Goal: Task Accomplishment & Management: Manage account settings

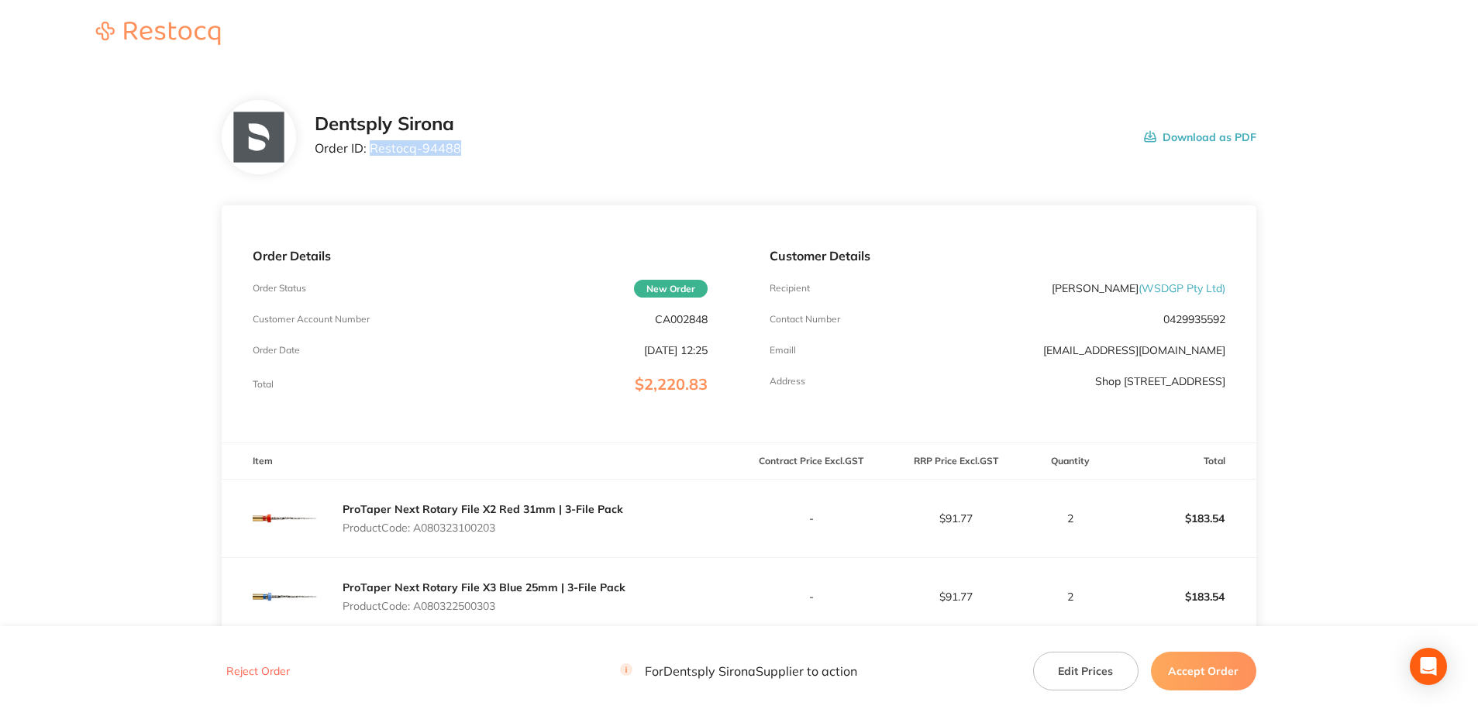
drag, startPoint x: 454, startPoint y: 152, endPoint x: 371, endPoint y: 157, distance: 83.9
click at [371, 157] on div "Dentsply Sirona Order ID: Restocq- 94488" at bounding box center [388, 137] width 147 height 48
copy p "Restocq- 94488"
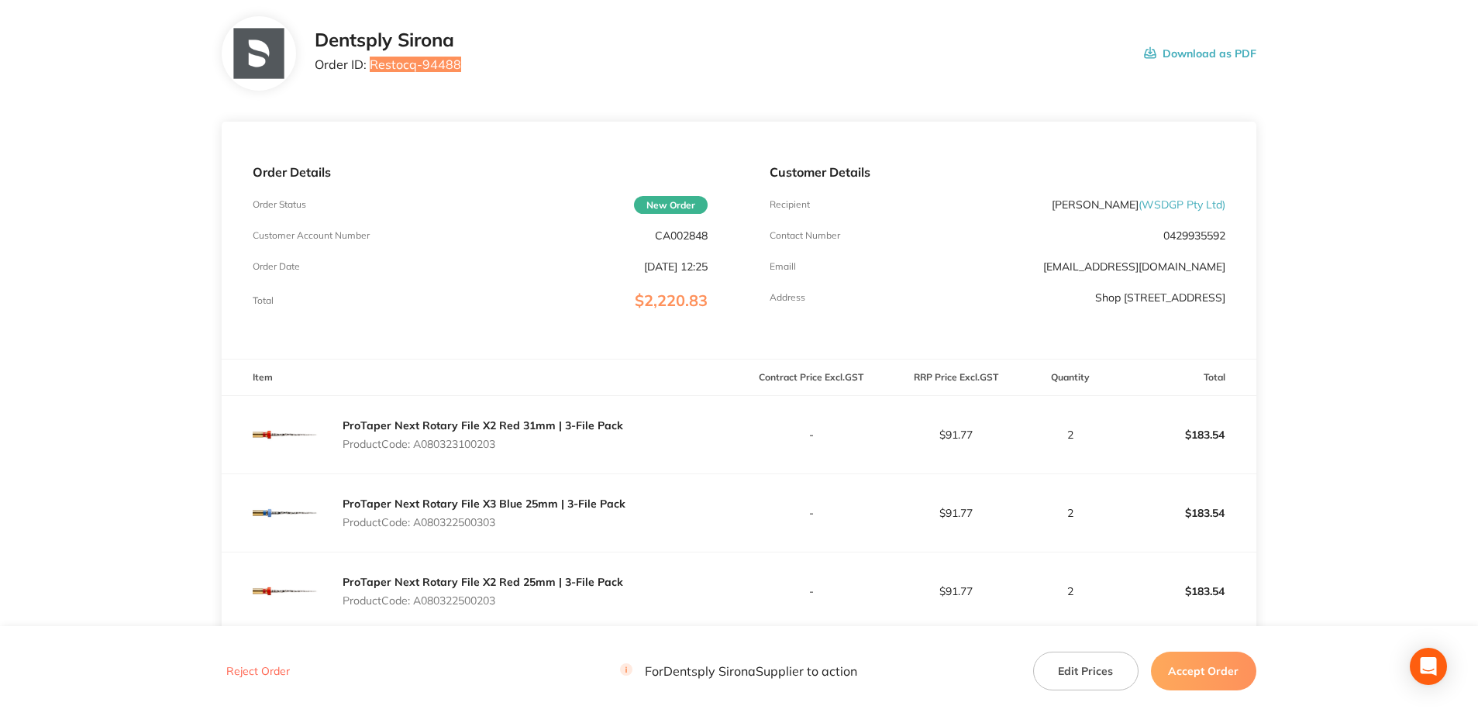
scroll to position [233, 0]
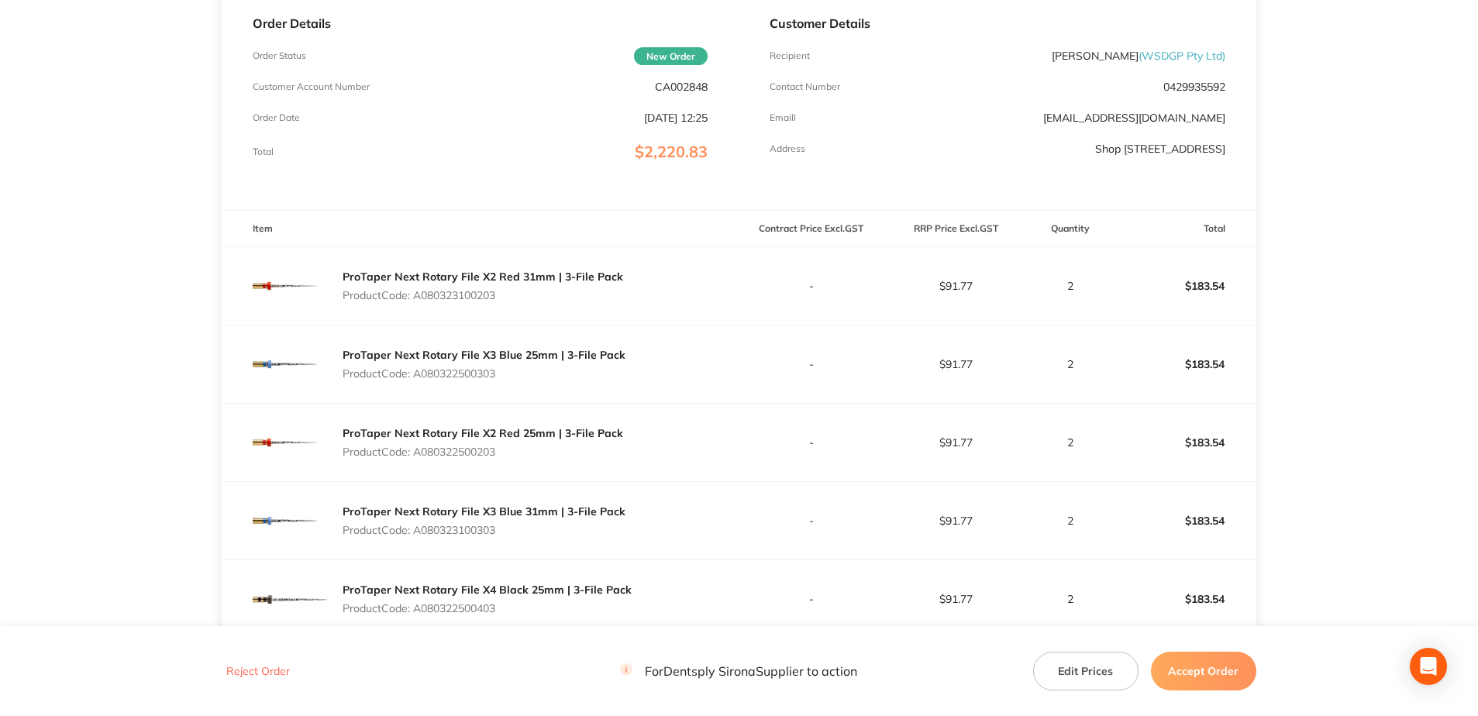
drag, startPoint x: 485, startPoint y: 303, endPoint x: 419, endPoint y: 301, distance: 65.2
click at [419, 301] on div "ProTaper Next Rotary File X2 Red 31mm | 3-File Pack Product Code: A080323100203" at bounding box center [483, 285] width 281 height 43
copy p "A080323100203"
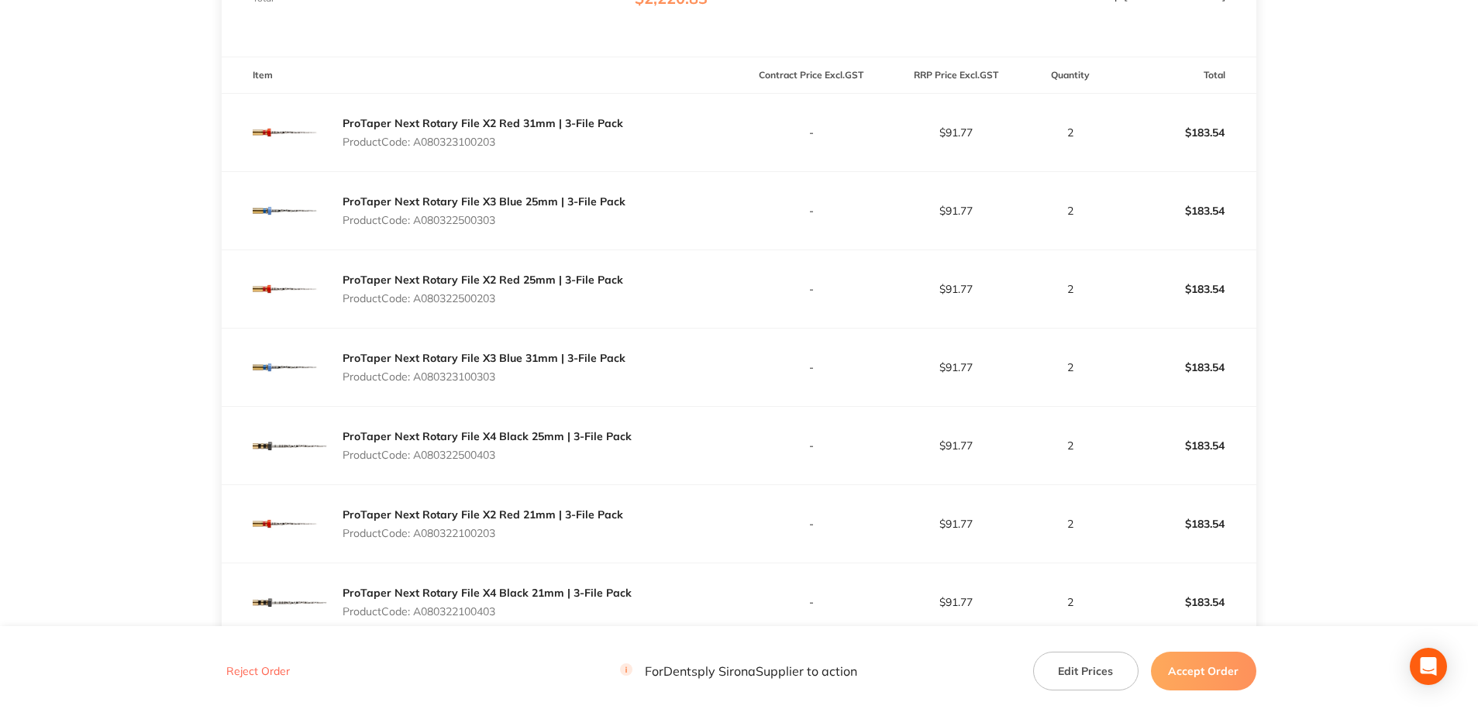
scroll to position [388, 0]
drag, startPoint x: 507, startPoint y: 226, endPoint x: 419, endPoint y: 226, distance: 87.6
click at [419, 226] on div "ProTaper Next Rotary File X3 Blue 25mm | 3-File Pack Product Code: A080322500303" at bounding box center [484, 209] width 283 height 43
copy p "A080322500303"
drag, startPoint x: 506, startPoint y: 294, endPoint x: 417, endPoint y: 302, distance: 89.6
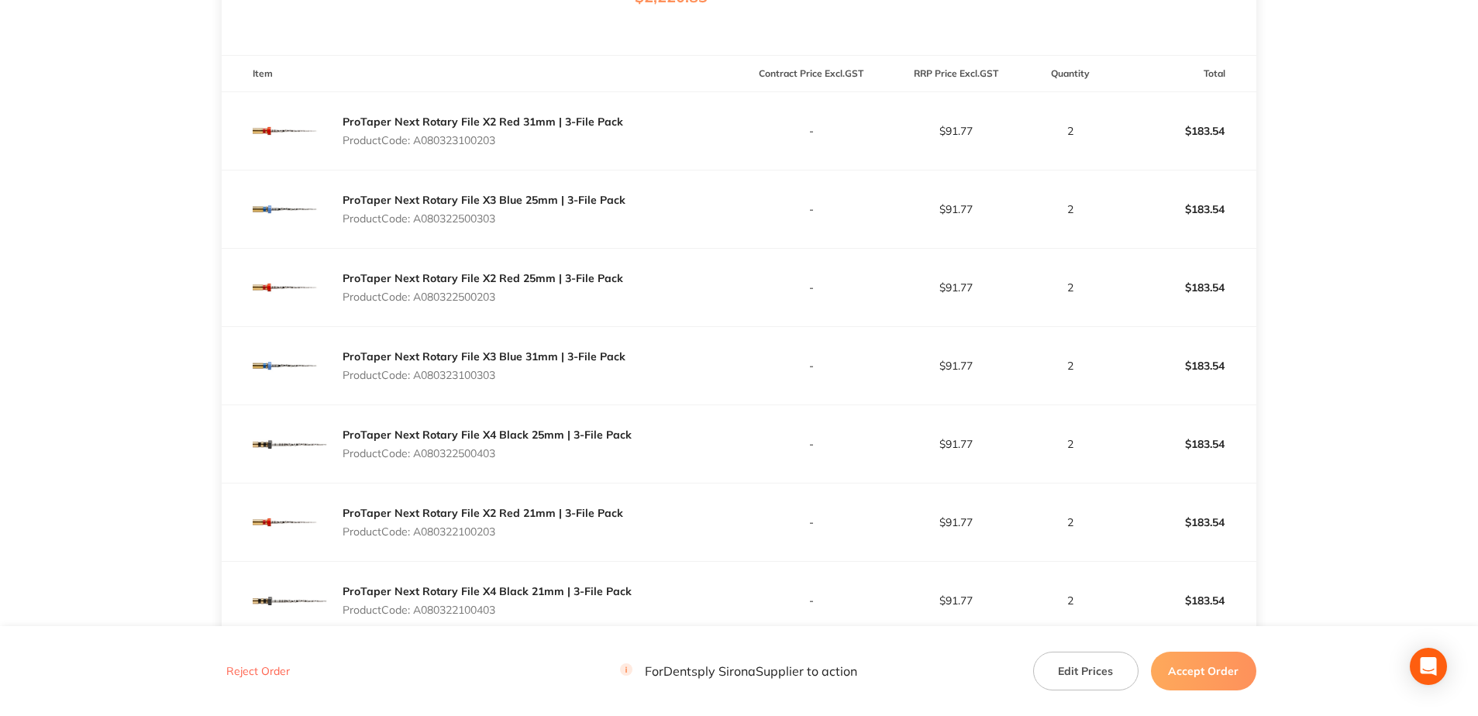
click at [417, 302] on p "Product Code: A080322500203" at bounding box center [483, 297] width 281 height 12
copy p "A080322500203"
drag, startPoint x: 489, startPoint y: 381, endPoint x: 418, endPoint y: 383, distance: 71.4
click at [418, 383] on div "ProTaper Next Rotary File X3 Blue 31mm | 3-File Pack Product Code: A080323100303" at bounding box center [484, 365] width 283 height 43
copy p "A080323100303"
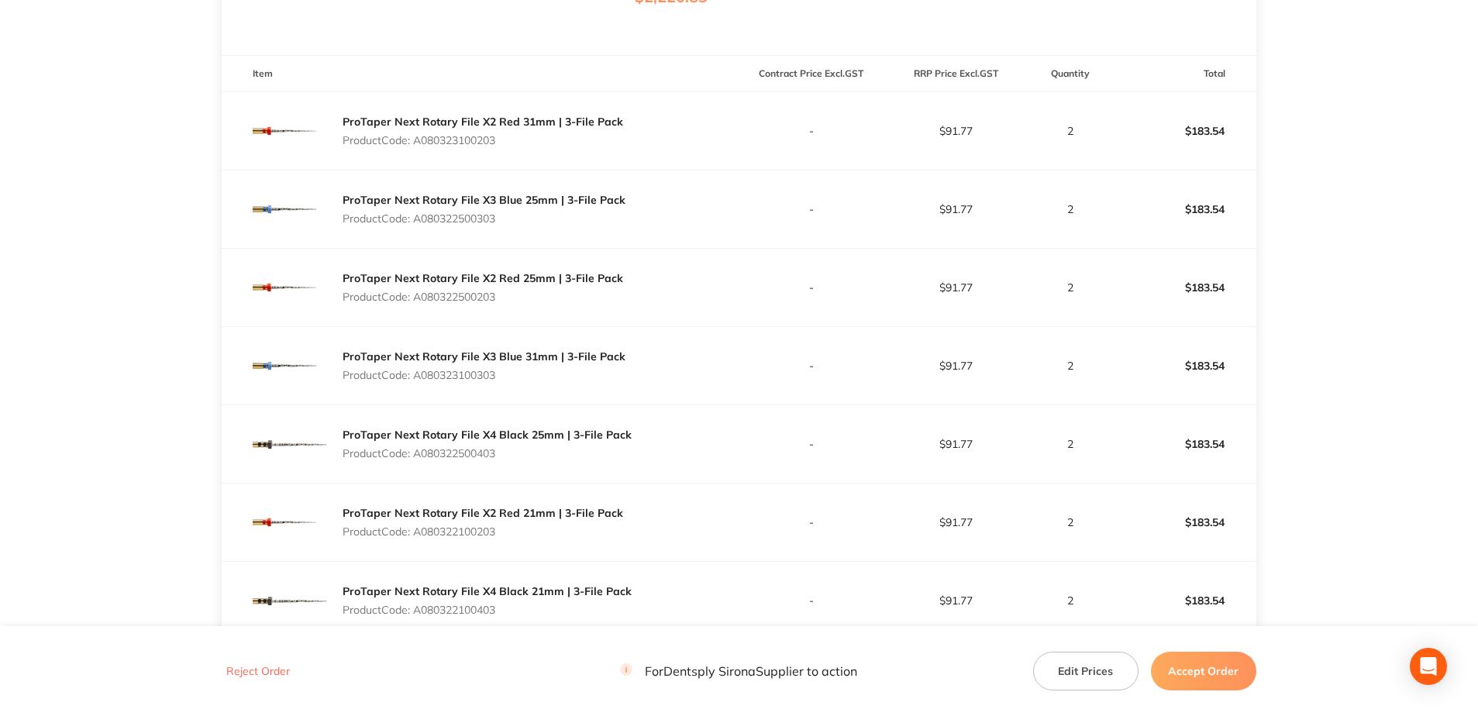
drag, startPoint x: 497, startPoint y: 454, endPoint x: 416, endPoint y: 458, distance: 81.5
click at [416, 458] on p "Product Code: A080322500403" at bounding box center [487, 453] width 289 height 12
copy p "A080322500403"
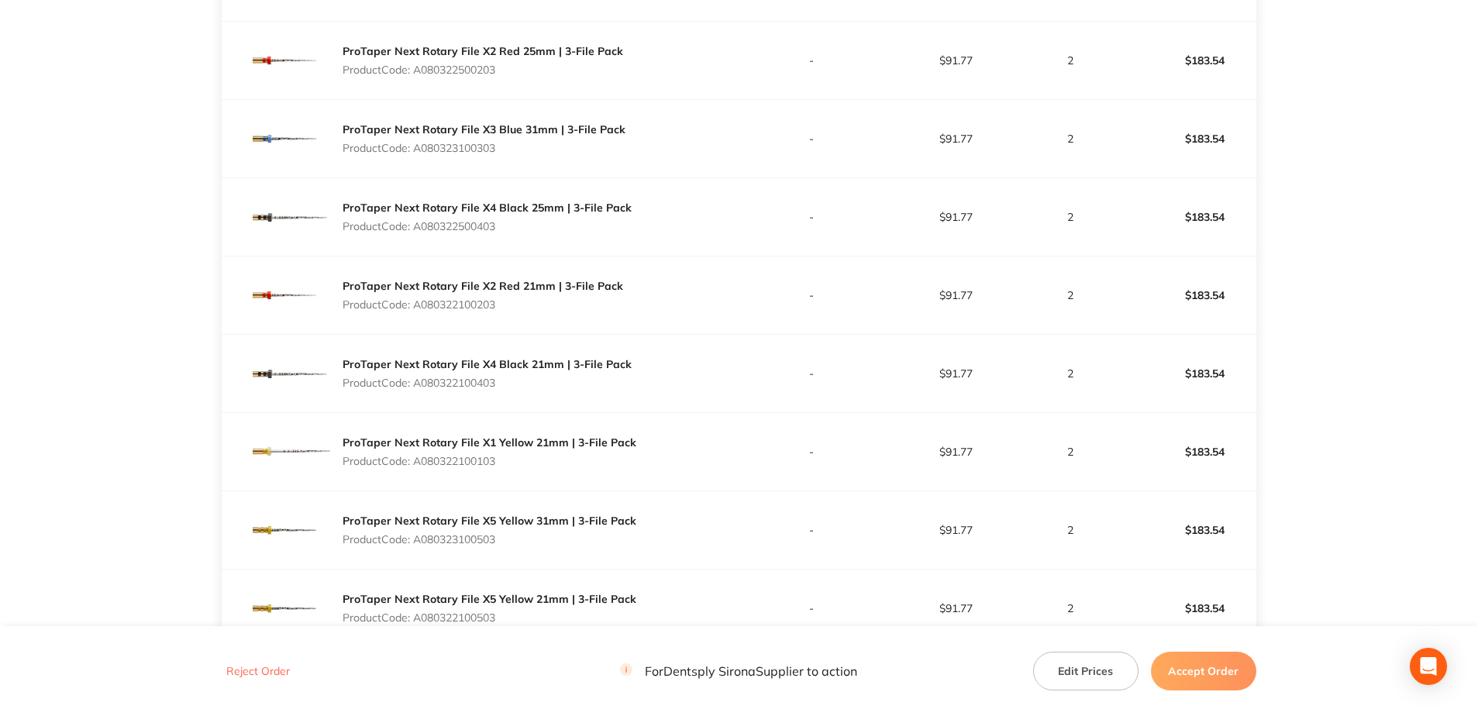
scroll to position [620, 0]
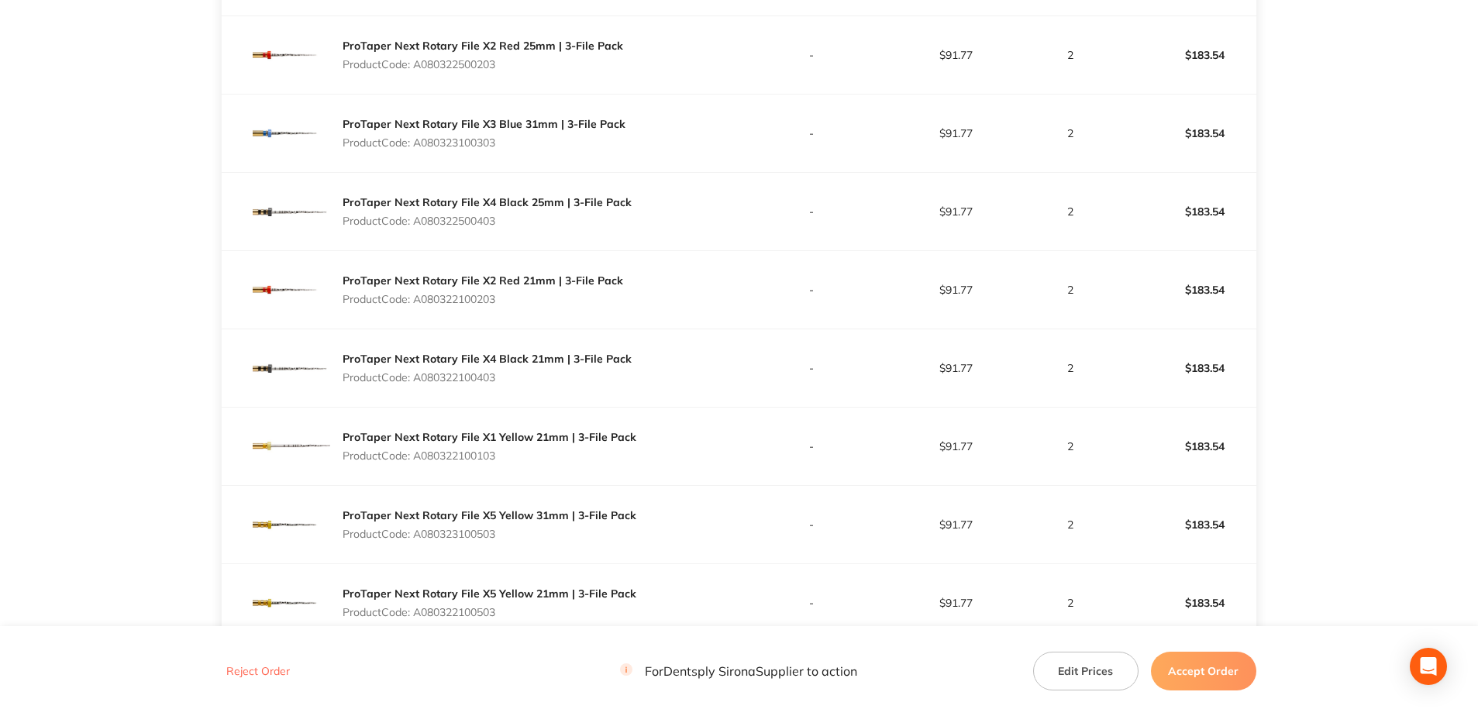
drag, startPoint x: 516, startPoint y: 292, endPoint x: 418, endPoint y: 307, distance: 99.7
click at [418, 307] on div "ProTaper Next Rotary File X2 Red 21mm | 3-File Pack Product Code: A080322100203" at bounding box center [483, 289] width 281 height 43
copy p "A080322100203"
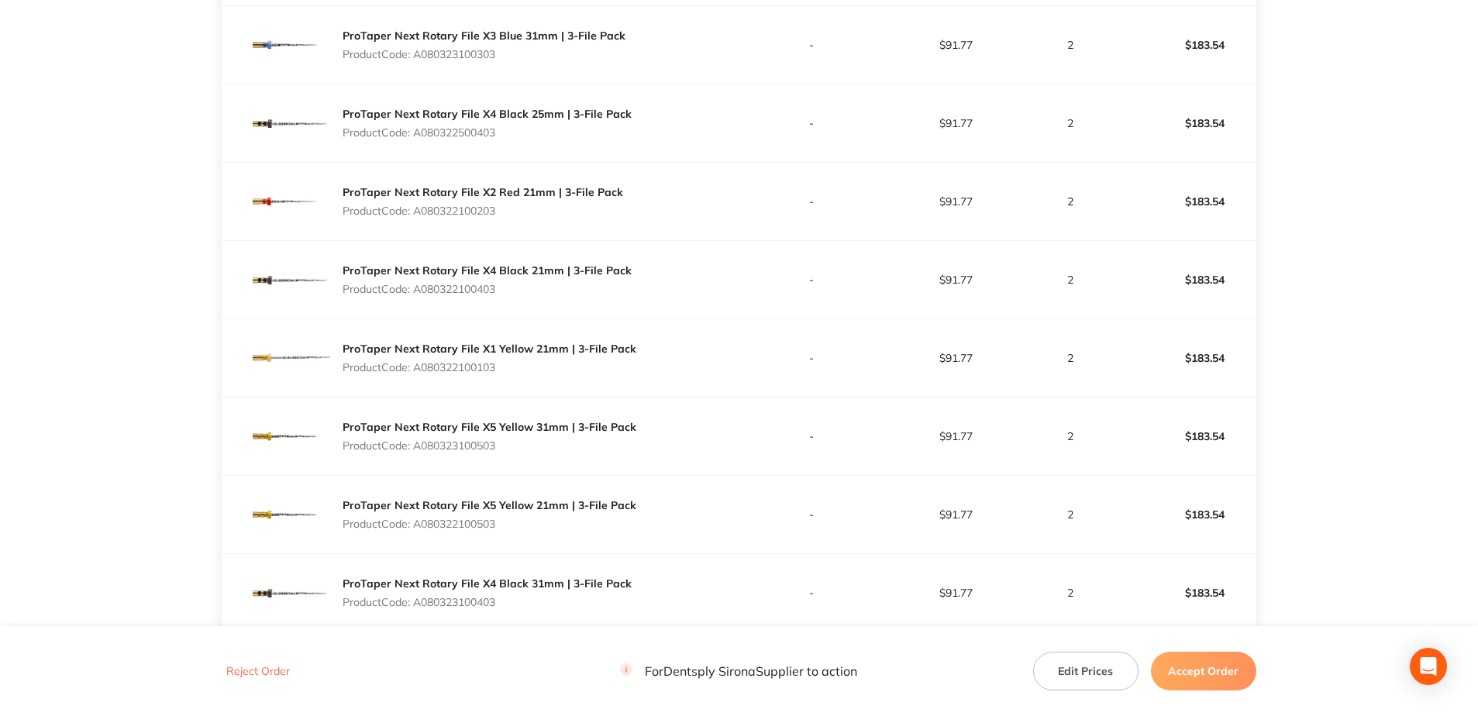
scroll to position [775, 0]
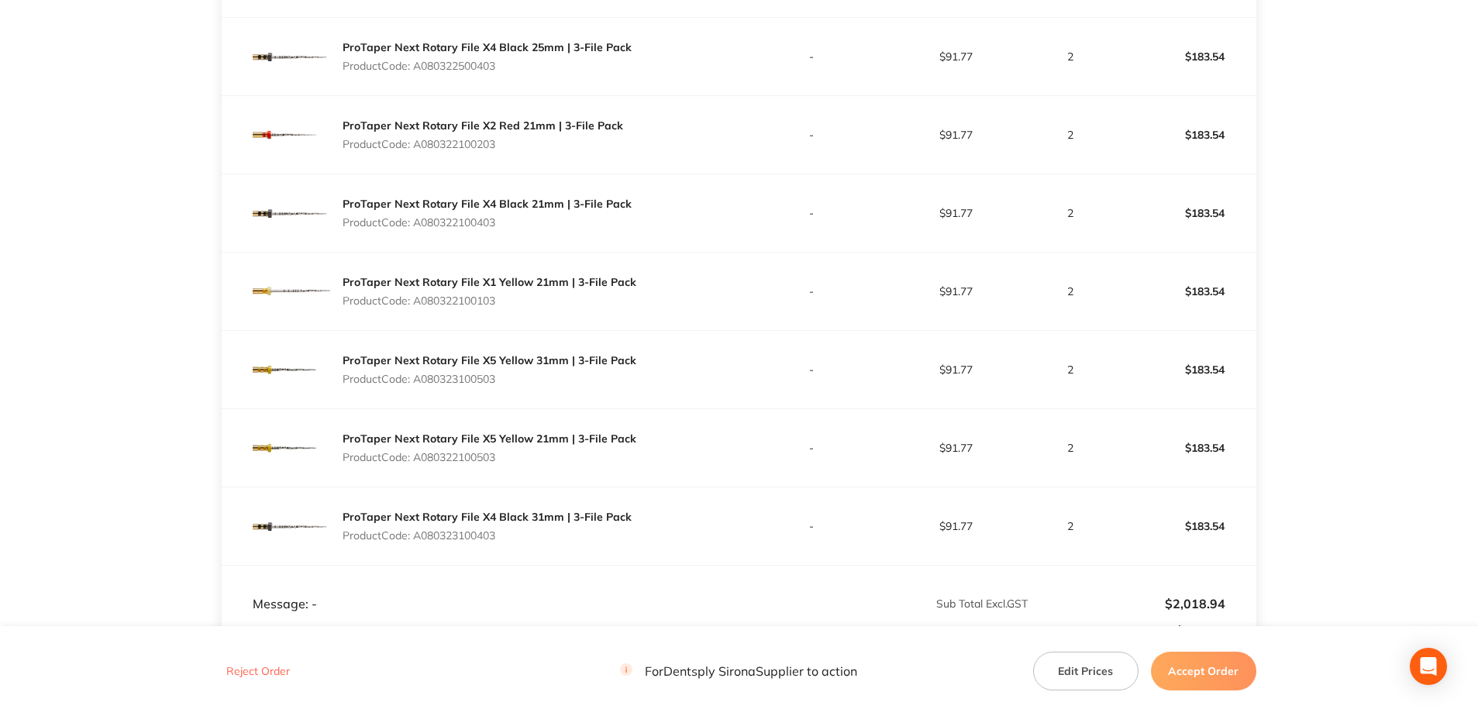
drag, startPoint x: 507, startPoint y: 232, endPoint x: 416, endPoint y: 233, distance: 90.7
click at [416, 233] on div "ProTaper Next Rotary File X4 Black 21mm | 3-File Pack Product Code: A0803221004…" at bounding box center [487, 212] width 289 height 43
copy p "A080322100403"
drag, startPoint x: 517, startPoint y: 303, endPoint x: 417, endPoint y: 305, distance: 100.0
click at [417, 305] on p "Product Code: A080322100103" at bounding box center [490, 301] width 294 height 12
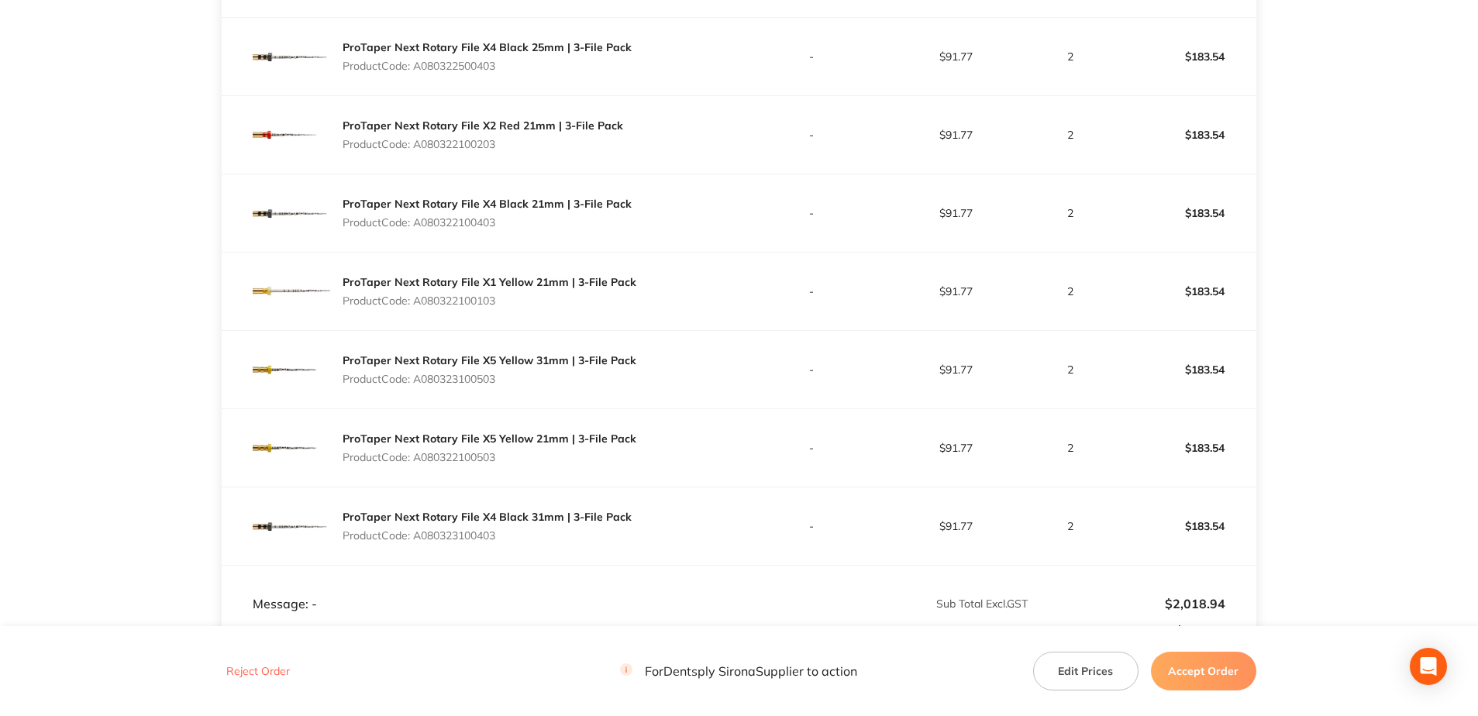
copy p "A080322100103"
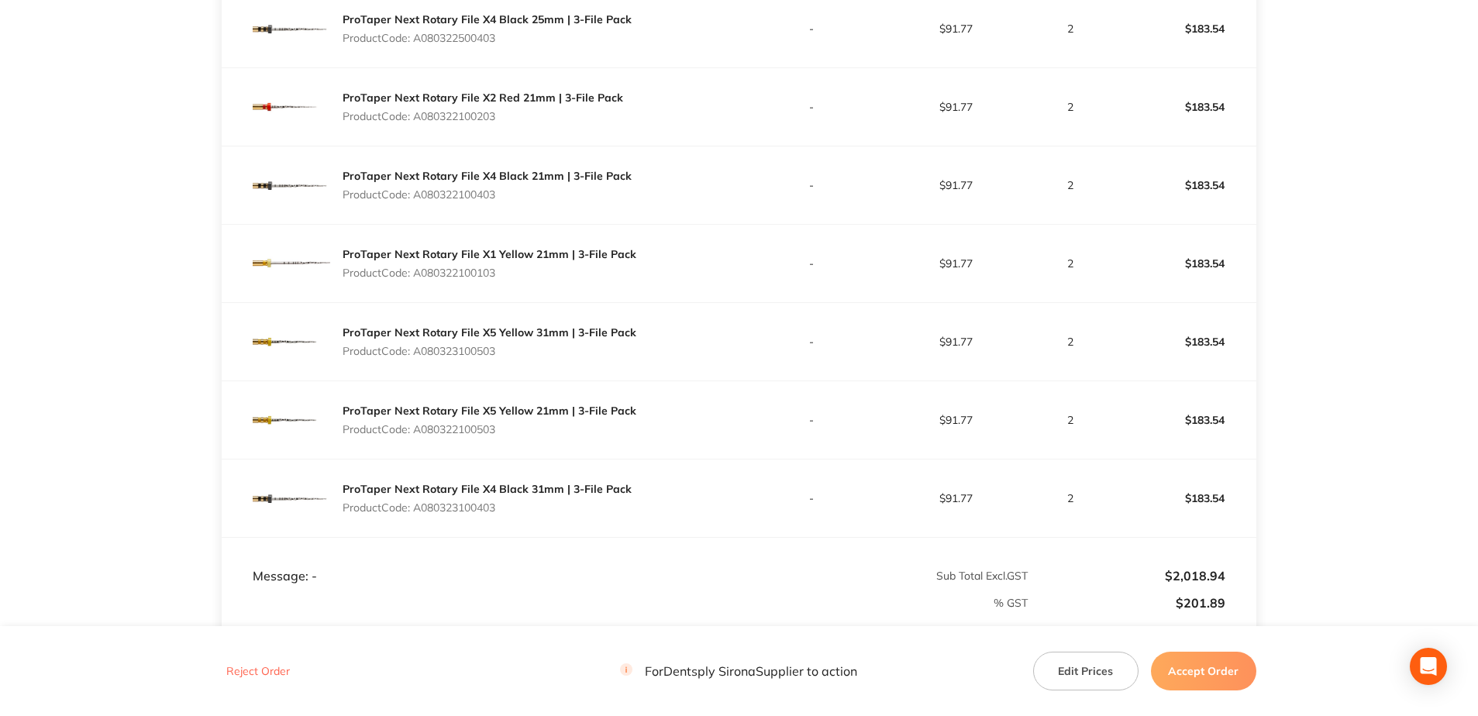
scroll to position [853, 0]
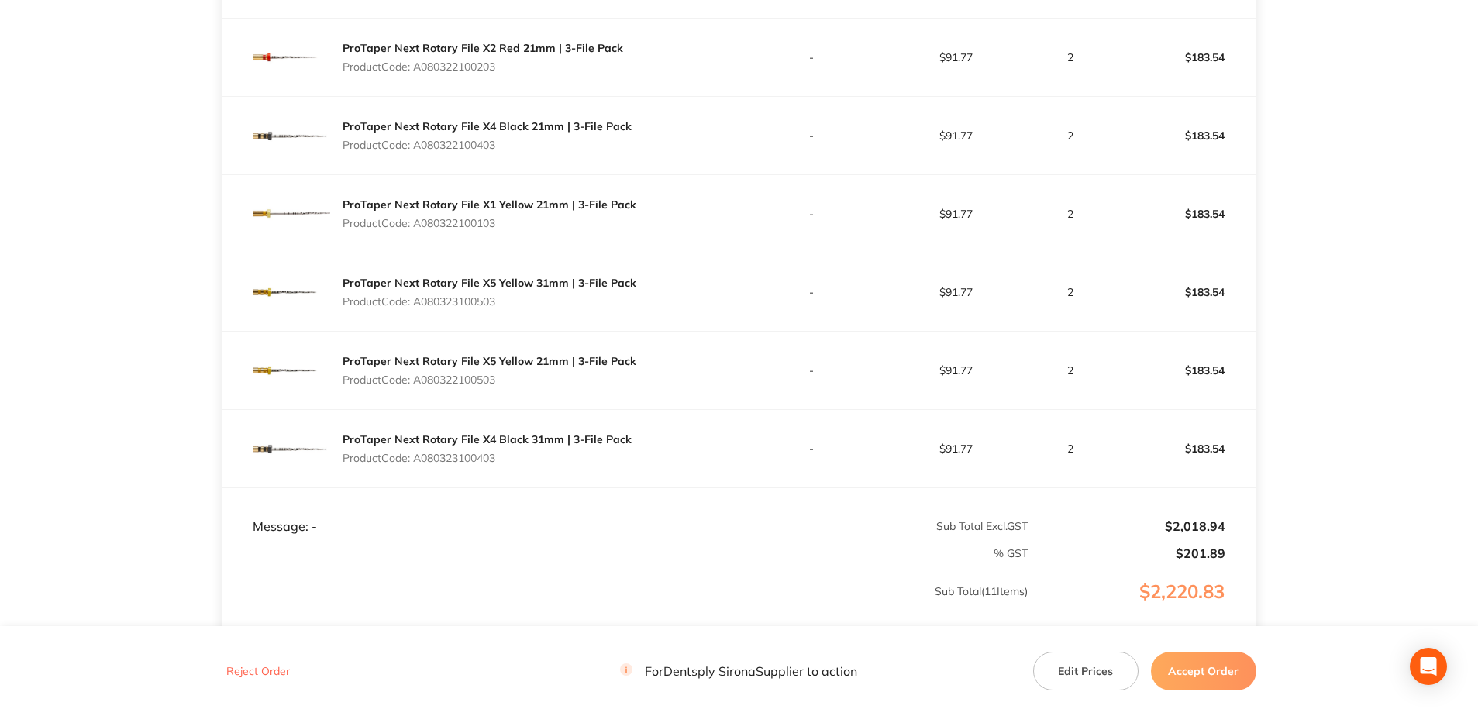
drag, startPoint x: 509, startPoint y: 313, endPoint x: 418, endPoint y: 309, distance: 91.6
click at [418, 309] on div "ProTaper Next Rotary File X5 Yellow 31mm | 3-File Pack Product Code: A080323100…" at bounding box center [490, 292] width 294 height 43
copy p "A080323100503"
drag, startPoint x: 519, startPoint y: 388, endPoint x: 419, endPoint y: 385, distance: 100.8
click at [419, 385] on div "ProTaper Next Rotary File X5 Yellow 21mm | 3-File Pack Product Code: A080322100…" at bounding box center [490, 370] width 294 height 43
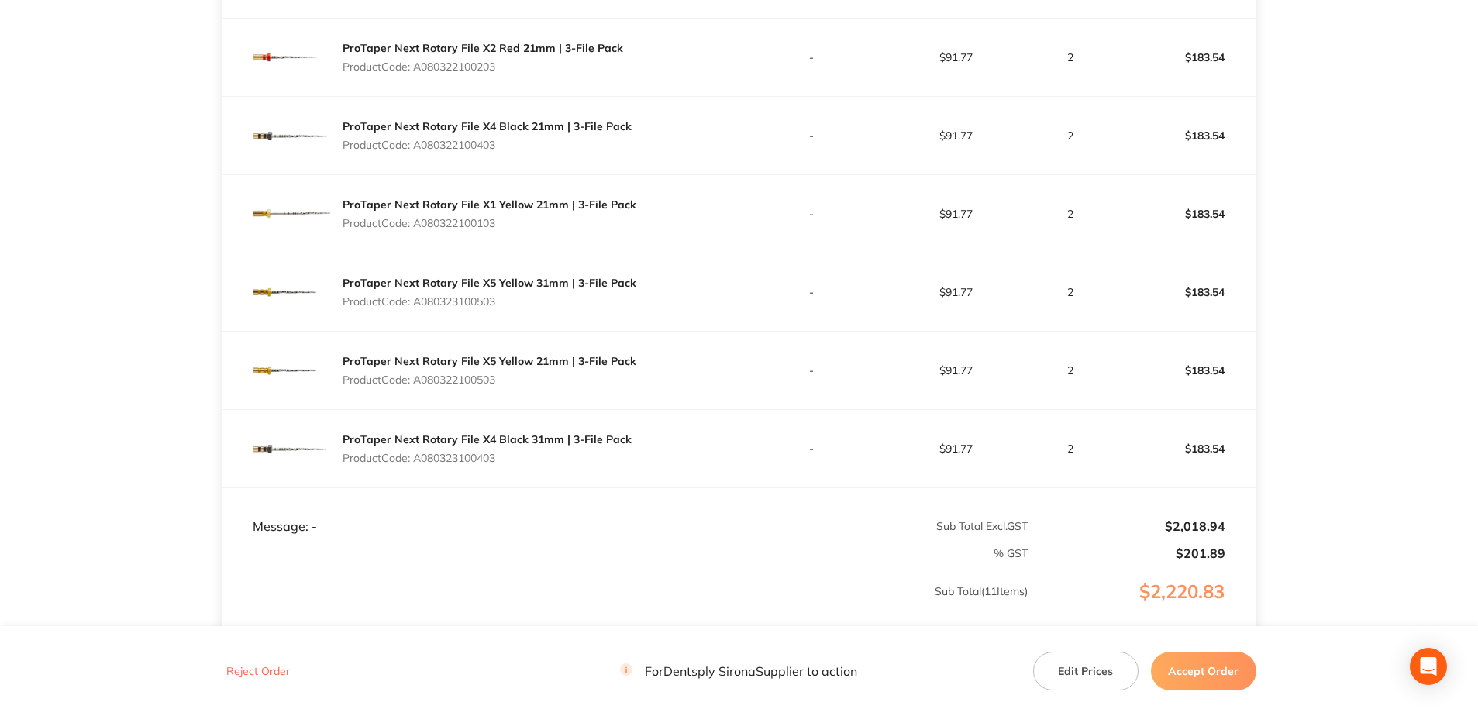
drag, startPoint x: 501, startPoint y: 458, endPoint x: 419, endPoint y: 465, distance: 81.7
click at [419, 465] on div "ProTaper Next Rotary File X4 Black 31mm | 3-File Pack Product Code: A0803231004…" at bounding box center [487, 448] width 289 height 43
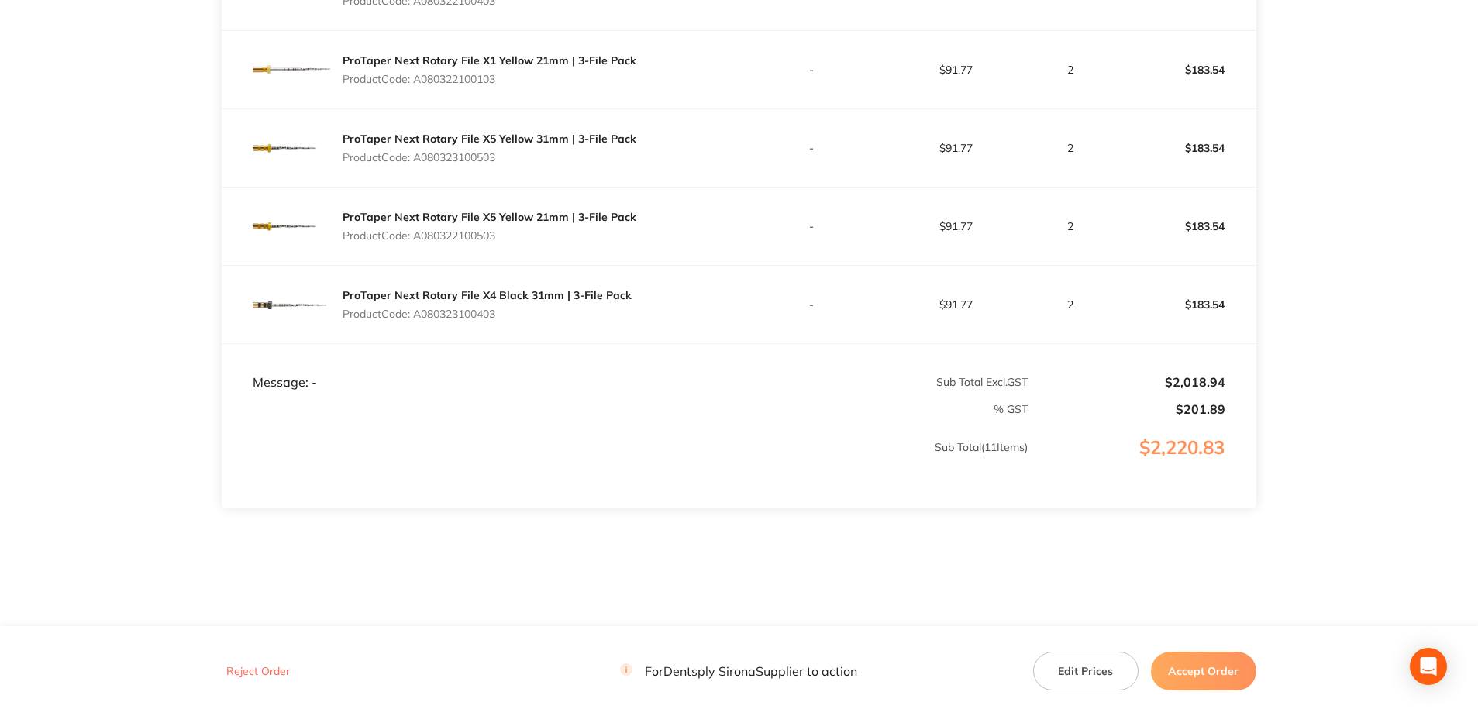
scroll to position [1003, 0]
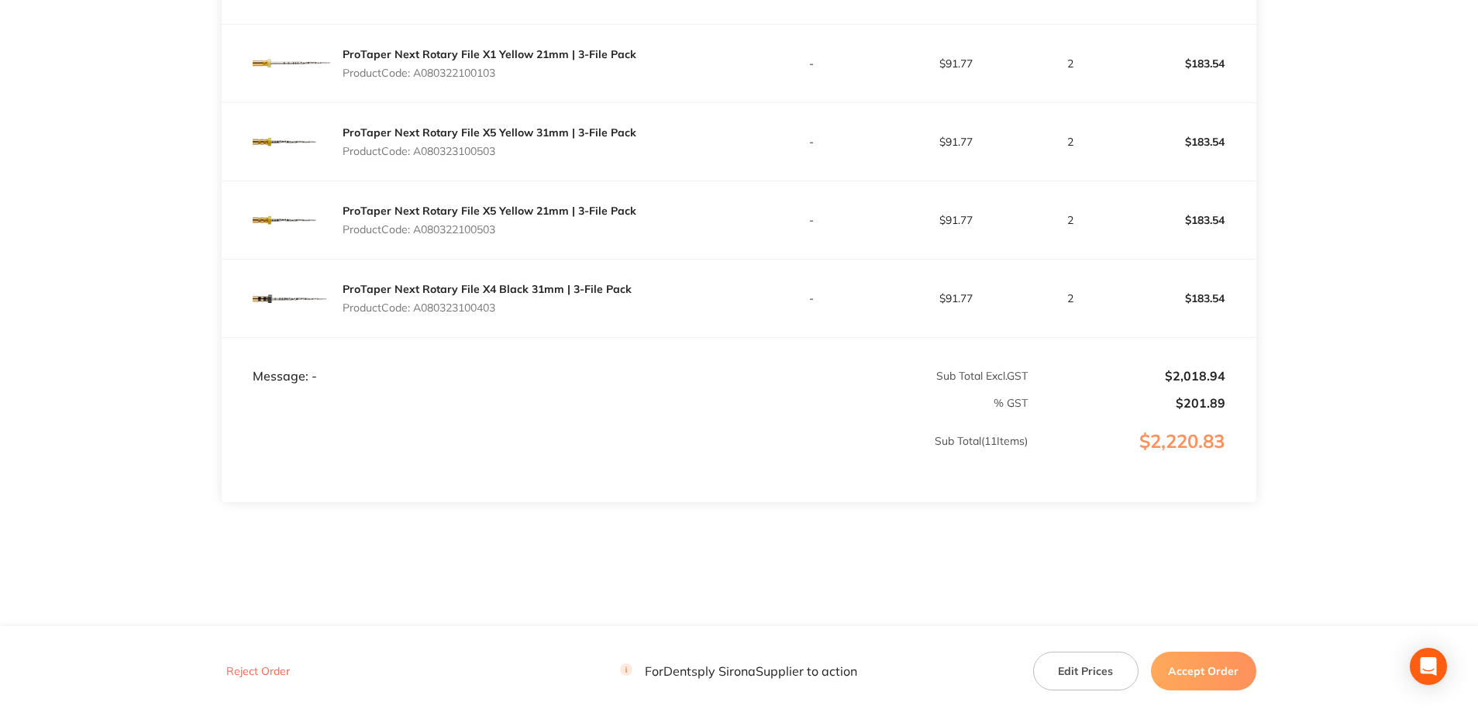
click at [1187, 668] on button "Accept Order" at bounding box center [1203, 671] width 105 height 39
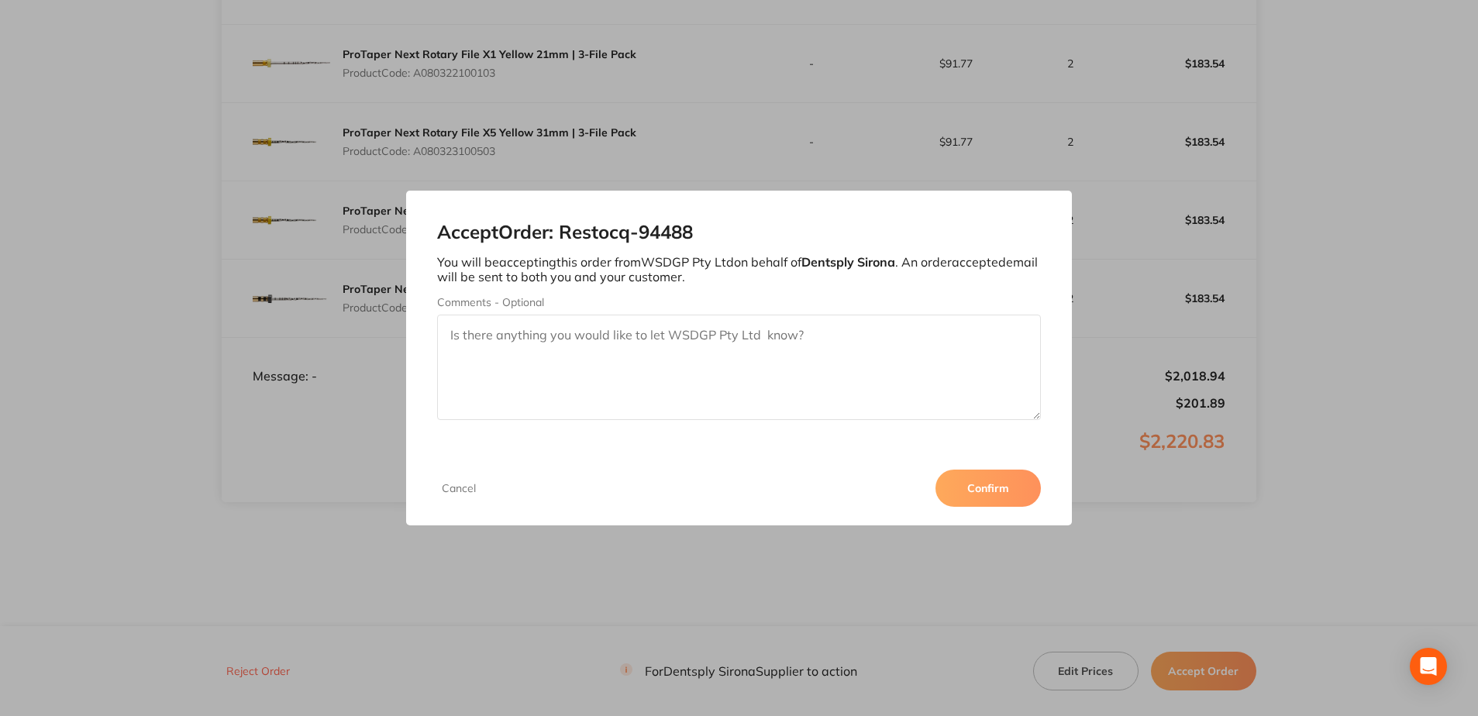
click at [975, 474] on button "Confirm" at bounding box center [988, 488] width 105 height 37
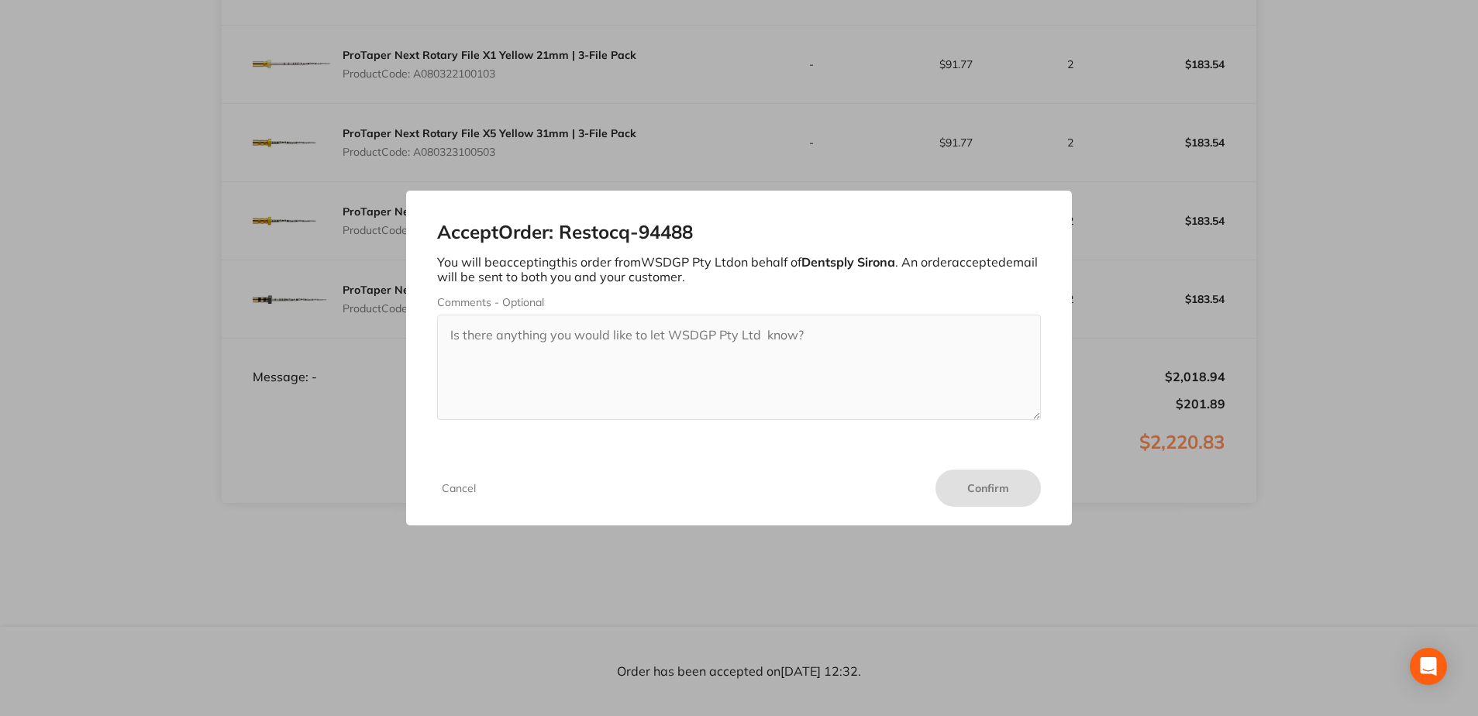
scroll to position [1002, 0]
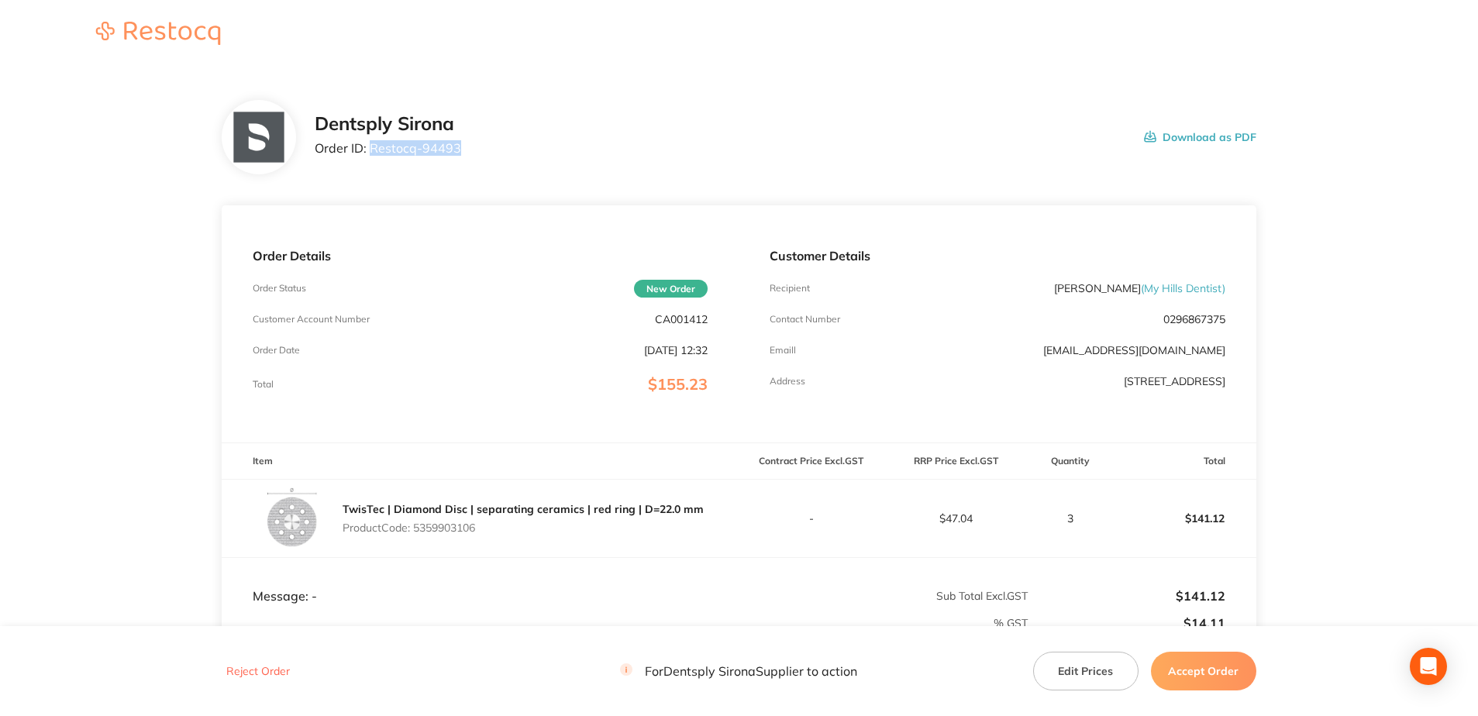
drag, startPoint x: 466, startPoint y: 154, endPoint x: 372, endPoint y: 154, distance: 93.8
click at [372, 154] on div "Dentsply Sirona Order ID: Restocq- 94493 Download as PDF" at bounding box center [786, 137] width 942 height 48
copy p "Restocq- 94493"
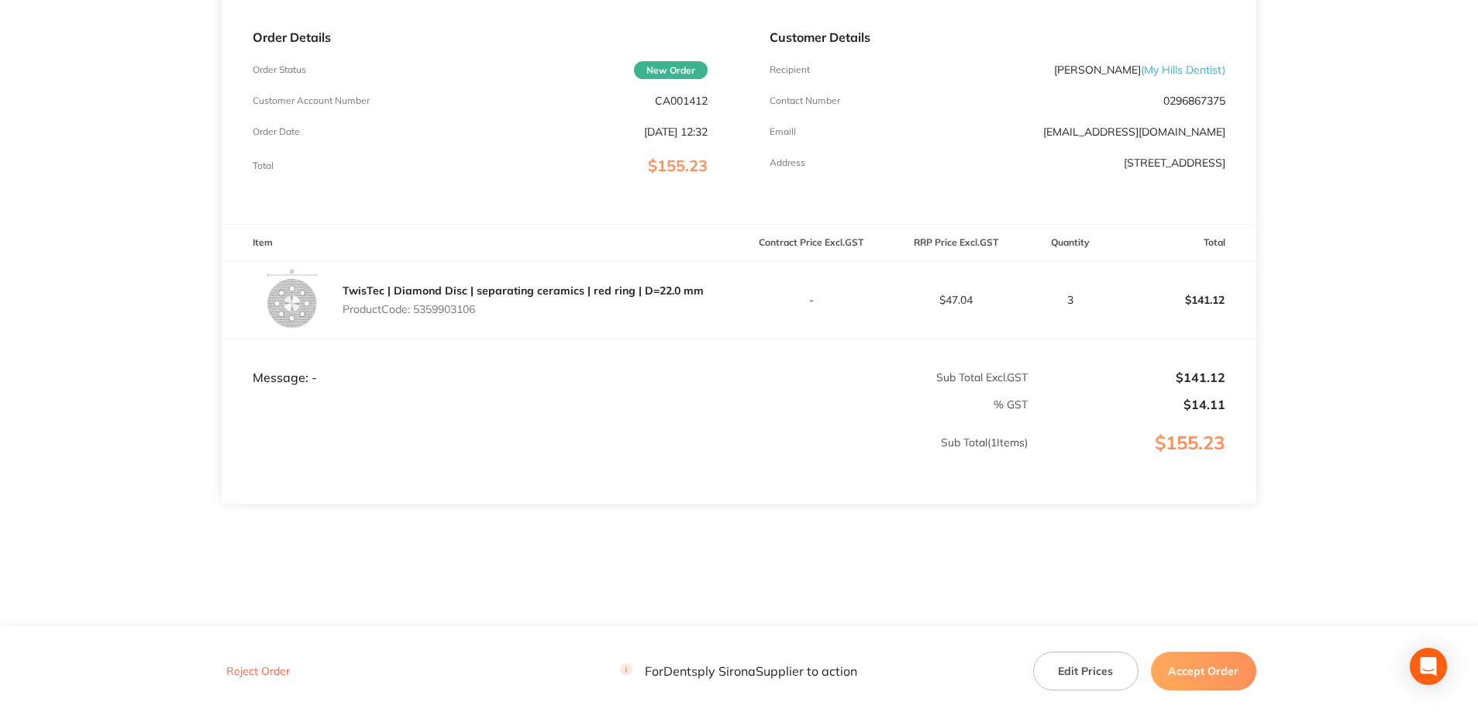
scroll to position [220, 0]
drag, startPoint x: 459, startPoint y: 313, endPoint x: 418, endPoint y: 312, distance: 41.1
click at [418, 312] on p "Product Code: 5359903106" at bounding box center [523, 308] width 361 height 12
copy p "5359903106"
click at [1196, 671] on button "Accept Order" at bounding box center [1203, 671] width 105 height 39
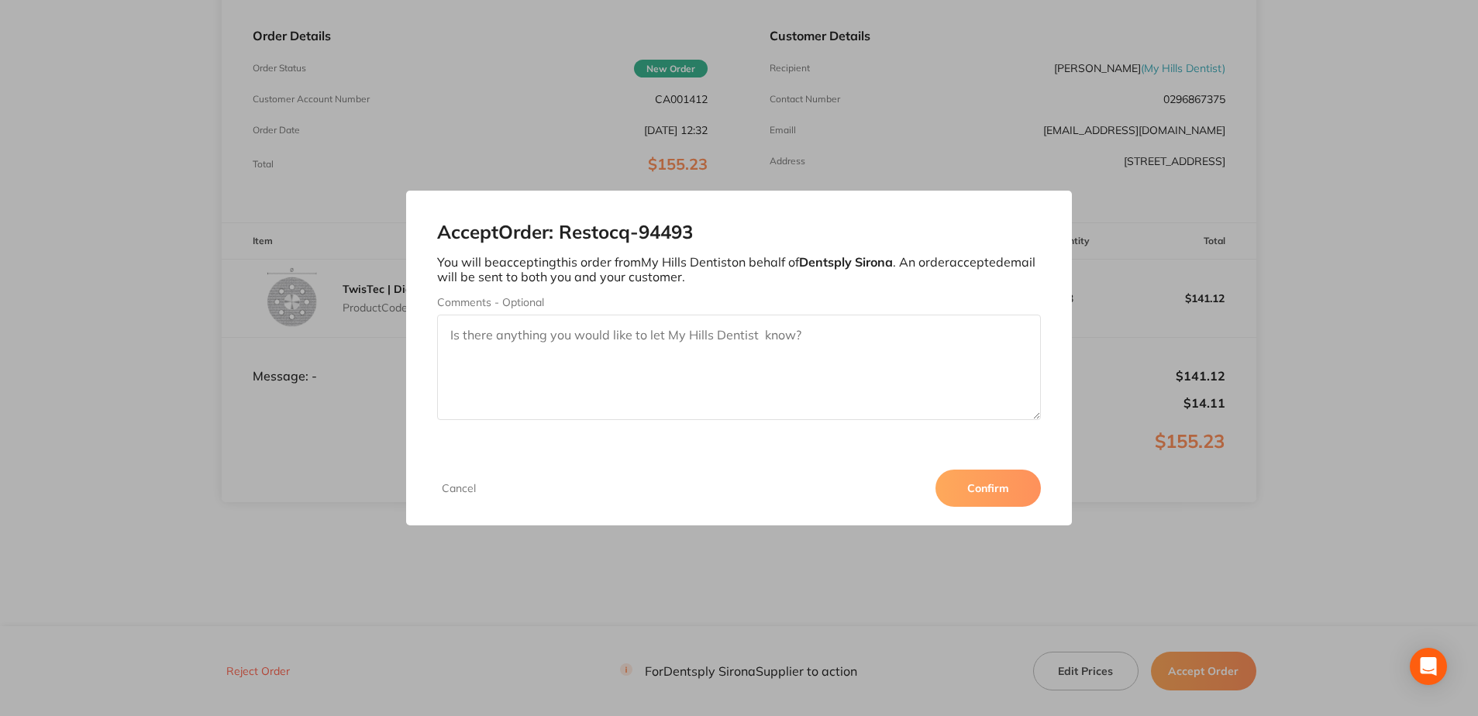
click at [974, 478] on button "Confirm" at bounding box center [988, 488] width 105 height 37
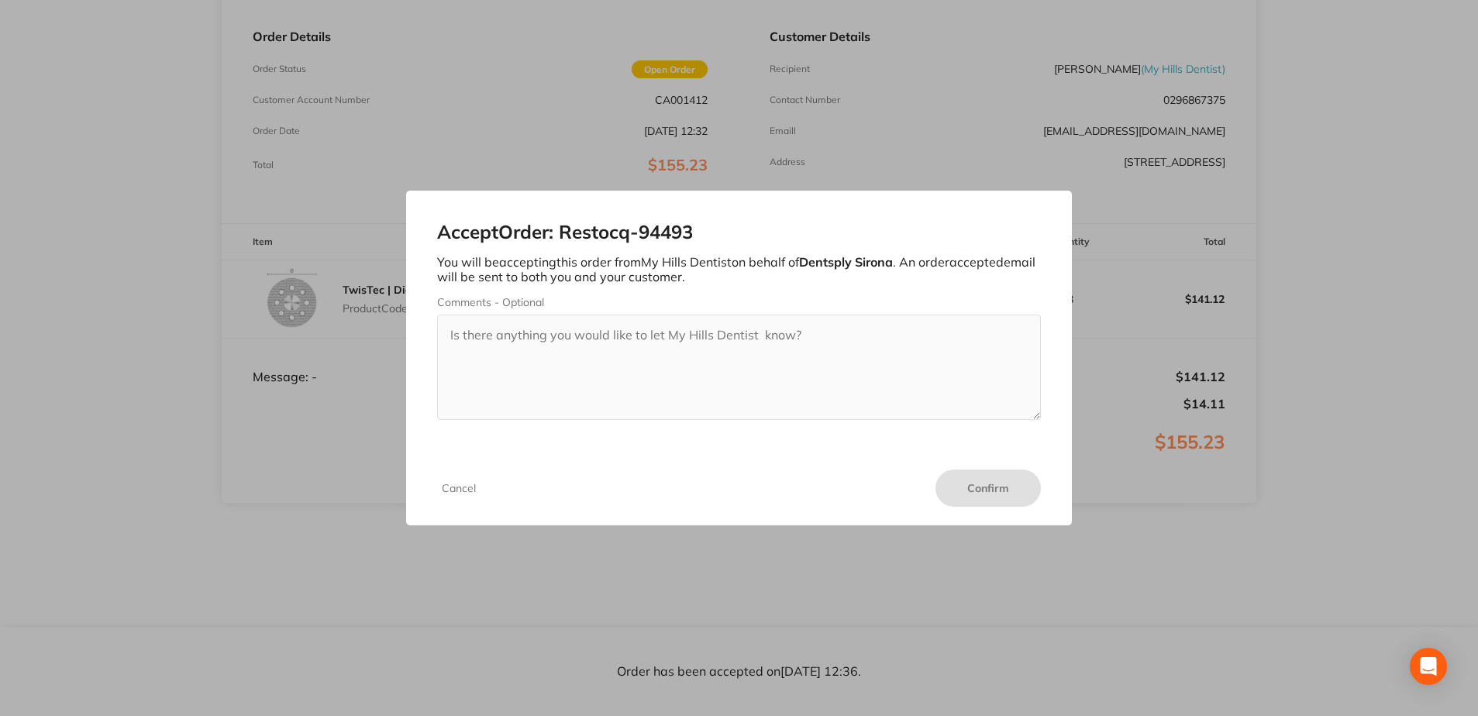
scroll to position [219, 0]
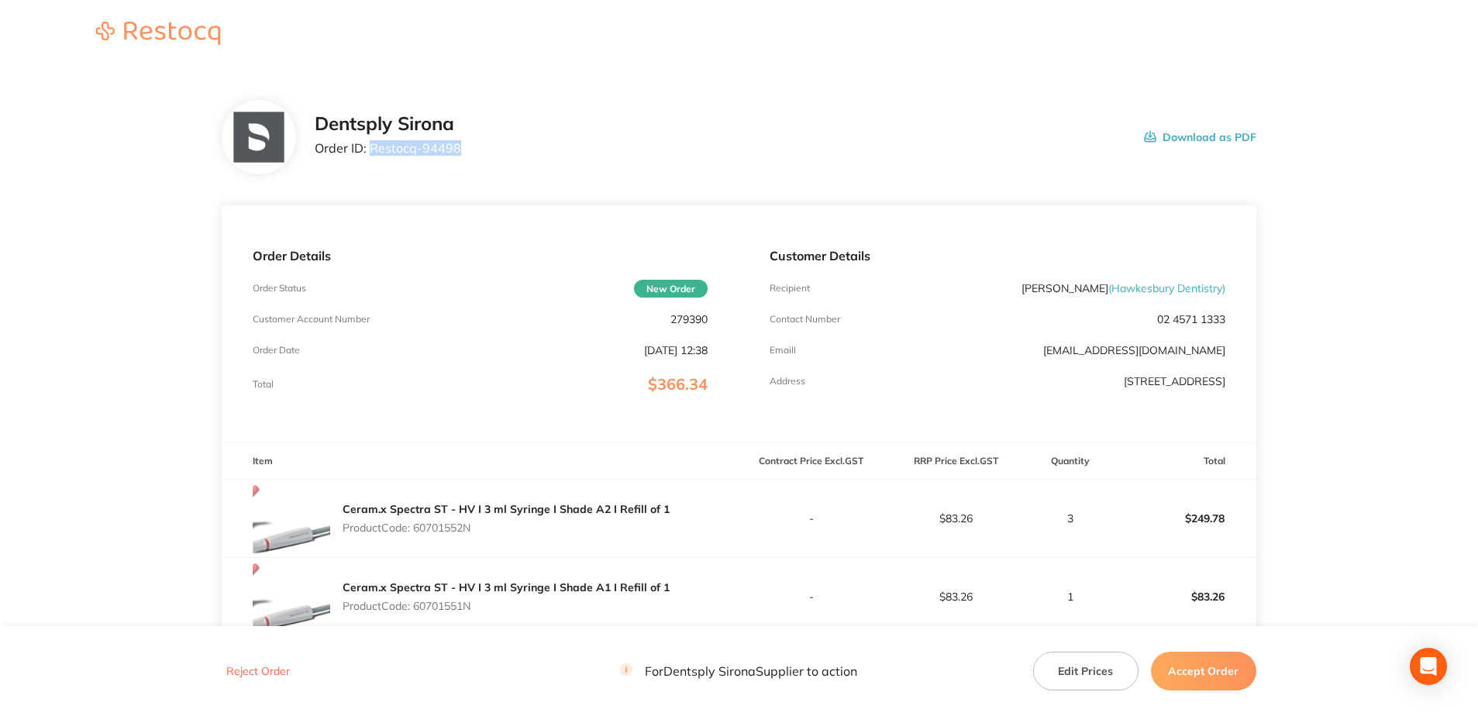
drag, startPoint x: 467, startPoint y: 148, endPoint x: 369, endPoint y: 156, distance: 98.8
click at [369, 156] on div "Dentsply Sirona Order ID: Restocq- 94498 Download as PDF" at bounding box center [786, 137] width 942 height 48
copy p "Restocq- 94498"
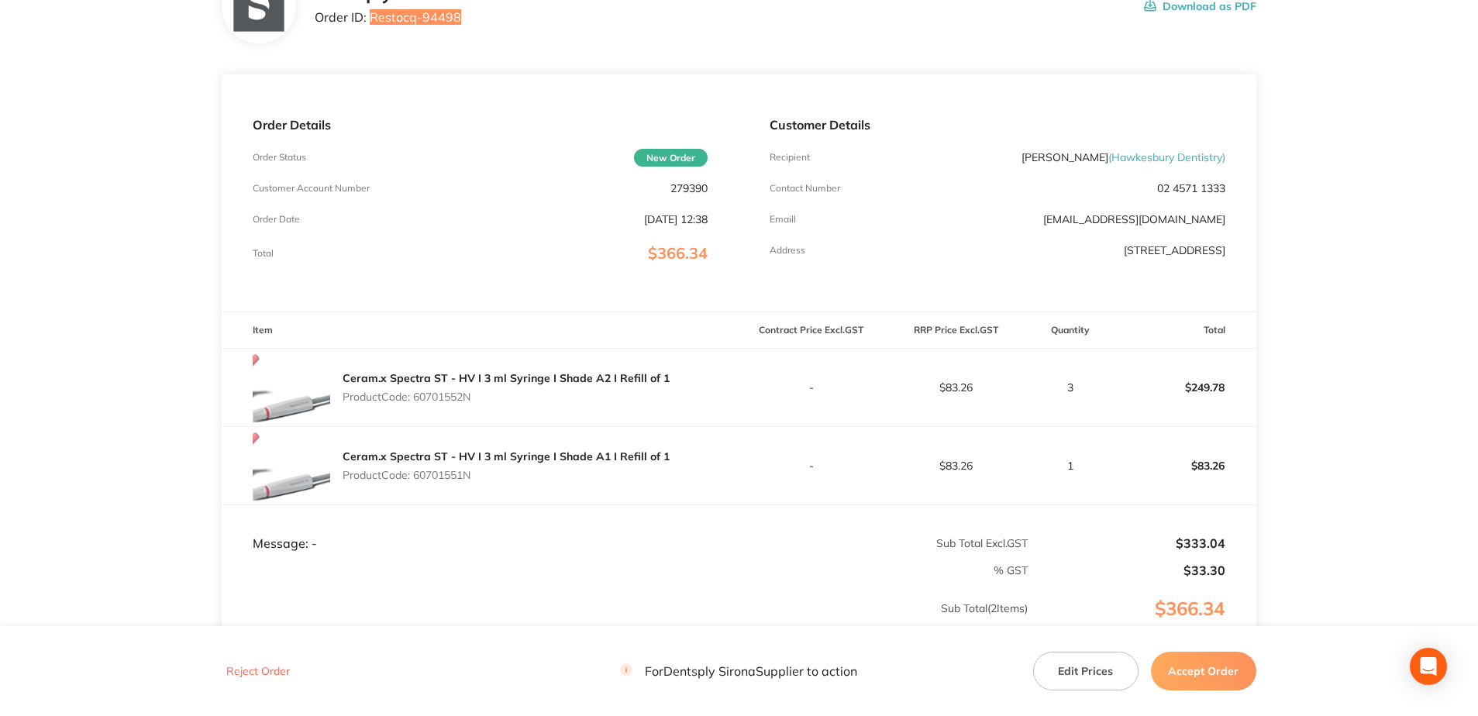
scroll to position [298, 0]
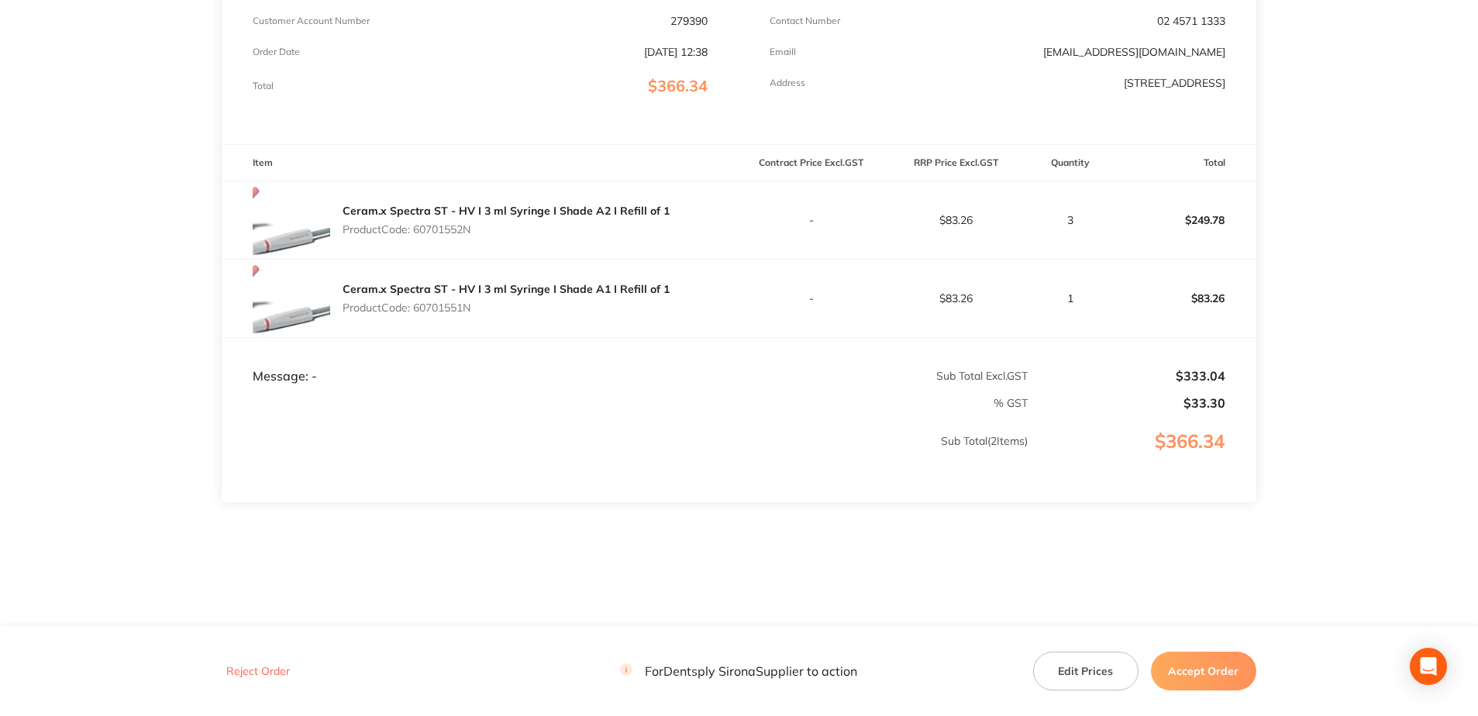
drag, startPoint x: 478, startPoint y: 234, endPoint x: 417, endPoint y: 233, distance: 60.5
click at [417, 233] on p "Product Code: 60701552N" at bounding box center [506, 229] width 327 height 12
copy p "60701552N"
drag, startPoint x: 479, startPoint y: 318, endPoint x: 416, endPoint y: 316, distance: 62.8
click at [416, 316] on div "Ceram.x Spectra ST - HV I 3 ml Syringe I Shade A1 I Refill of 1 Product Code: 6…" at bounding box center [506, 298] width 327 height 43
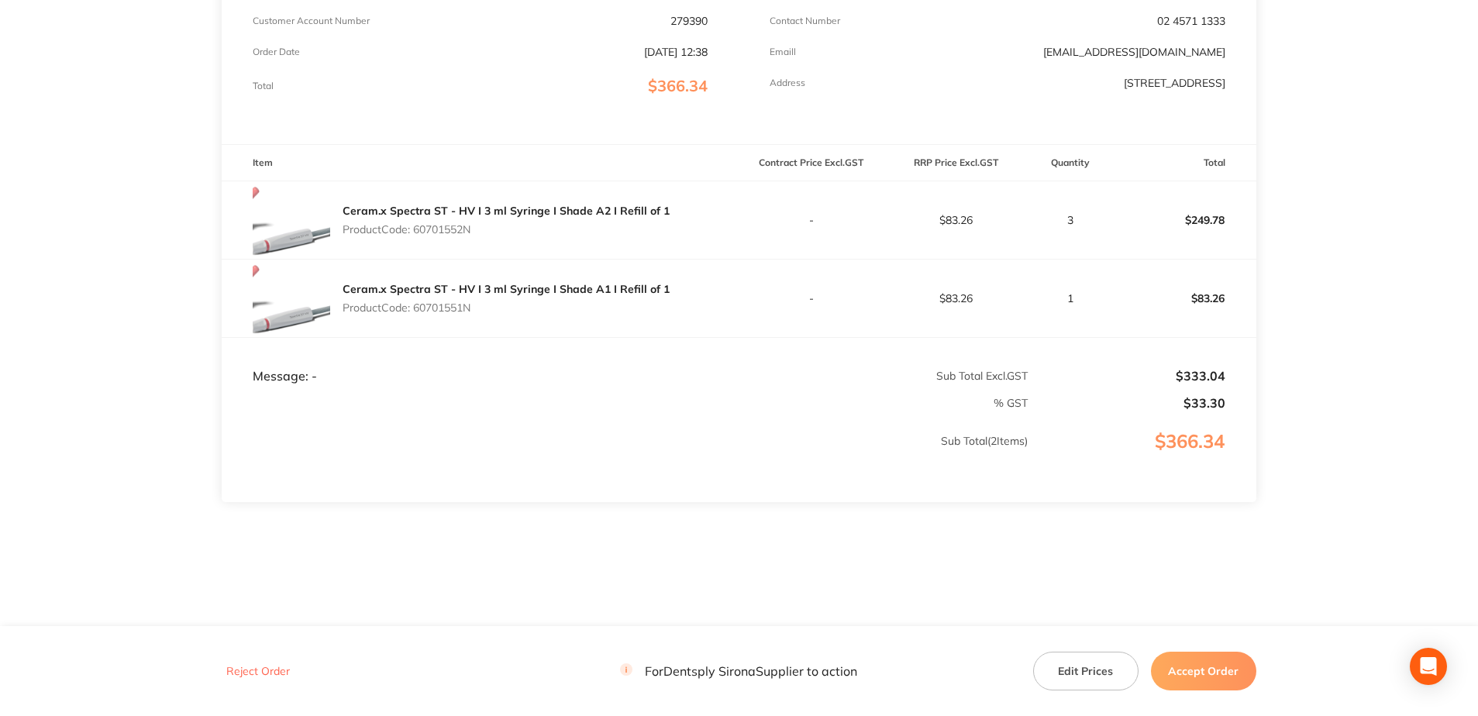
copy p "60701551N"
click at [1203, 674] on button "Accept Order" at bounding box center [1203, 671] width 105 height 39
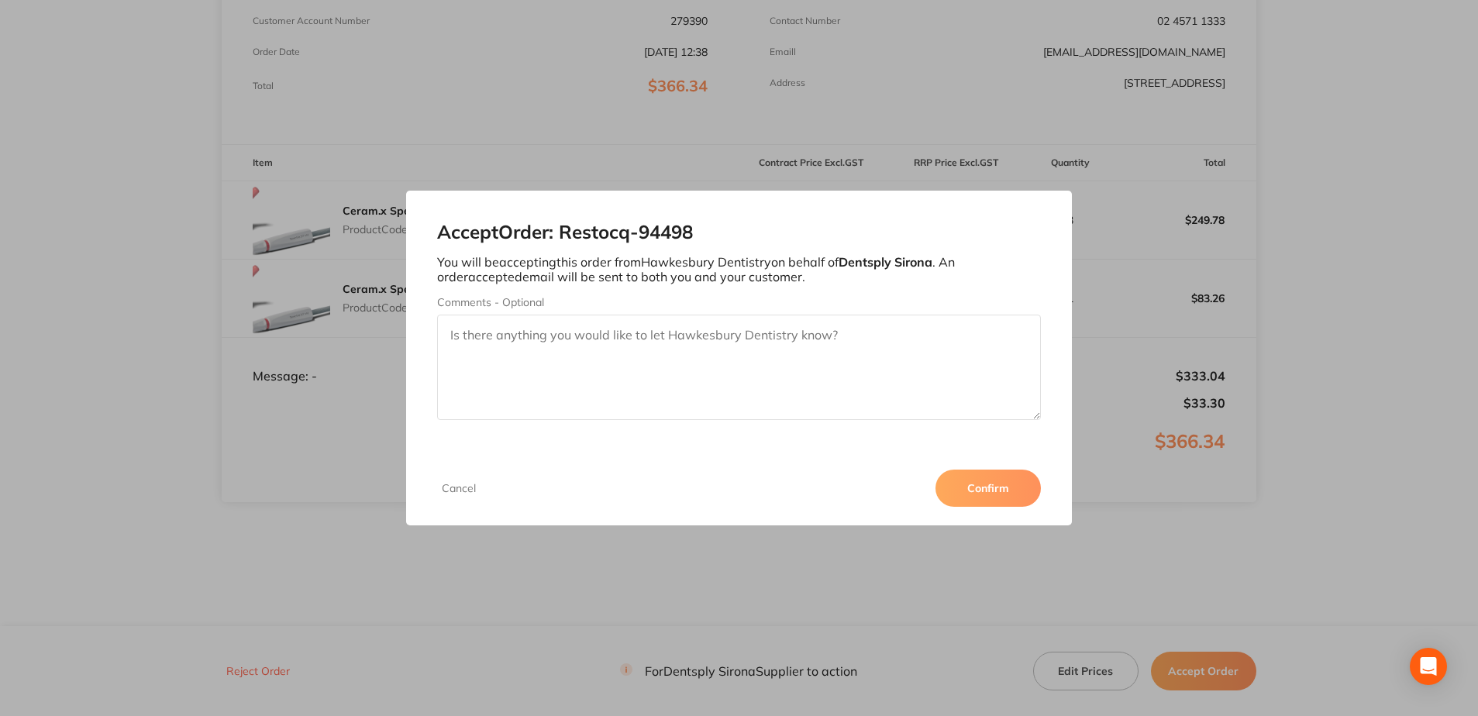
click at [999, 499] on button "Confirm" at bounding box center [988, 488] width 105 height 37
